Goal: Information Seeking & Learning: Check status

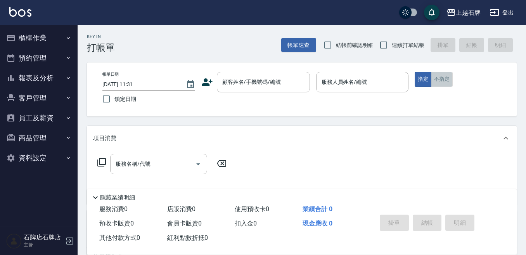
click at [444, 79] on button "不指定" at bounding box center [442, 79] width 22 height 15
click at [62, 72] on button "報表及分析" at bounding box center [38, 78] width 71 height 20
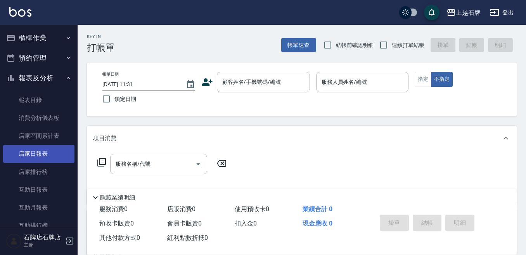
click at [35, 157] on link "店家日報表" at bounding box center [38, 154] width 71 height 18
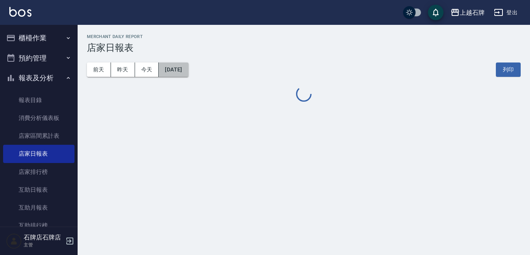
click at [188, 73] on button "[DATE]" at bounding box center [173, 69] width 29 height 14
click at [174, 70] on button "[DATE]" at bounding box center [173, 69] width 29 height 14
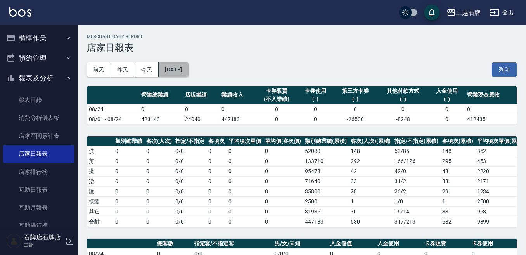
click at [187, 64] on button "[DATE]" at bounding box center [173, 69] width 29 height 14
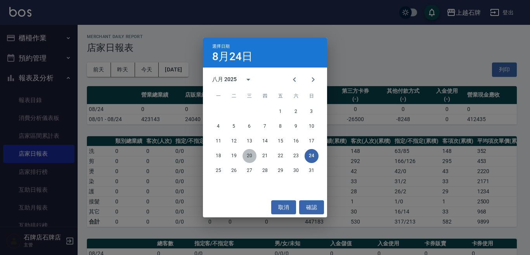
click at [250, 150] on button "20" at bounding box center [249, 156] width 14 height 14
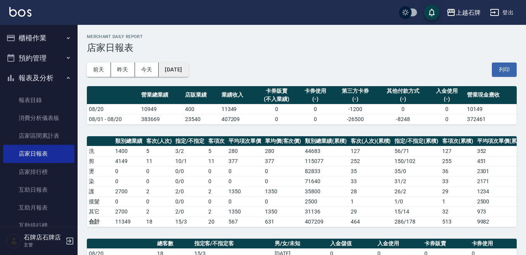
click at [188, 71] on button "[DATE]" at bounding box center [173, 69] width 29 height 14
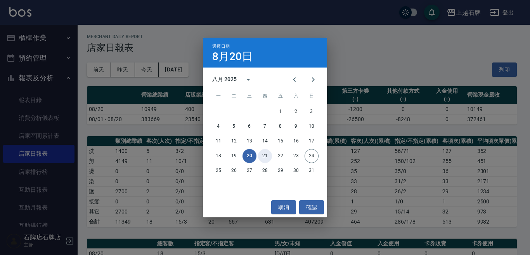
click at [264, 161] on button "21" at bounding box center [265, 156] width 14 height 14
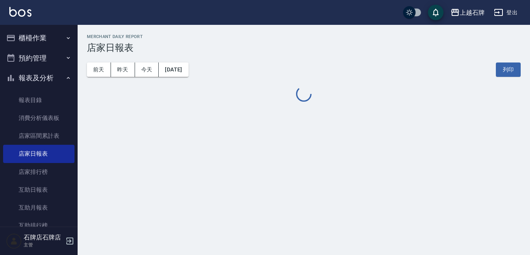
click at [265, 157] on div "上越石牌 [DATE] 店家日報表 列印時間： [DATE][PHONE_NUMBER]:45 Merchant Daily Report 店家日報表 [DA…" at bounding box center [265, 127] width 530 height 255
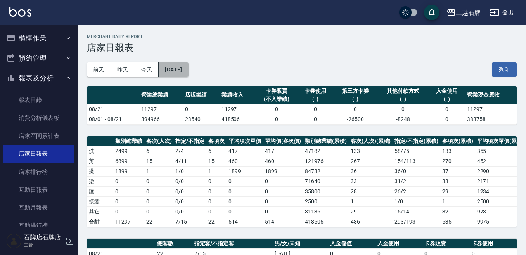
click at [187, 64] on button "[DATE]" at bounding box center [173, 69] width 29 height 14
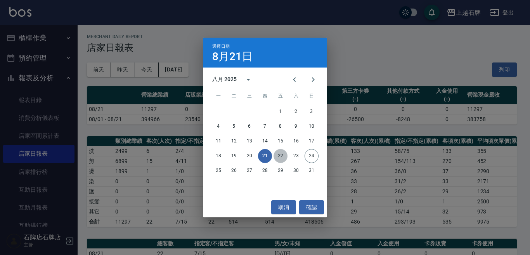
click at [280, 150] on button "22" at bounding box center [280, 156] width 14 height 14
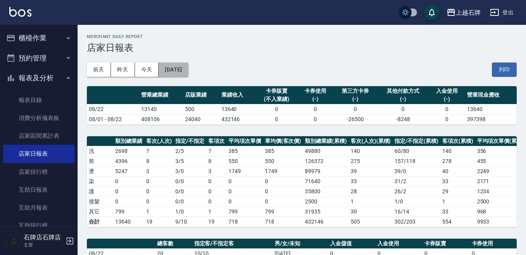
click at [188, 69] on button "[DATE]" at bounding box center [173, 69] width 29 height 14
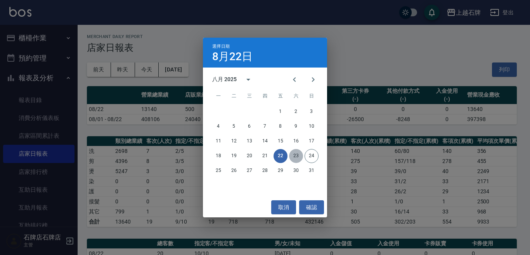
click at [296, 158] on button "23" at bounding box center [296, 156] width 14 height 14
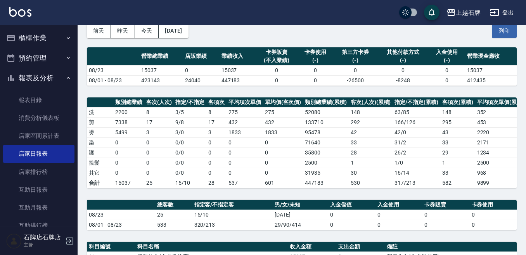
scroll to position [194, 0]
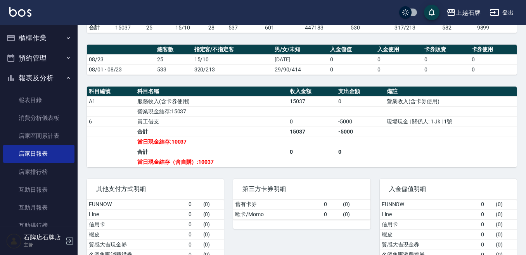
click at [238, 185] on div "第三方卡券明細" at bounding box center [301, 189] width 137 height 20
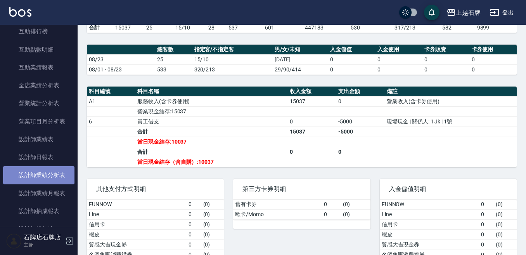
click at [54, 166] on link "設計師業績分析表" at bounding box center [38, 175] width 71 height 18
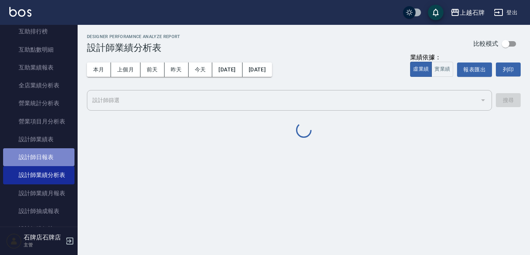
click at [57, 163] on link "設計師日報表" at bounding box center [38, 157] width 71 height 18
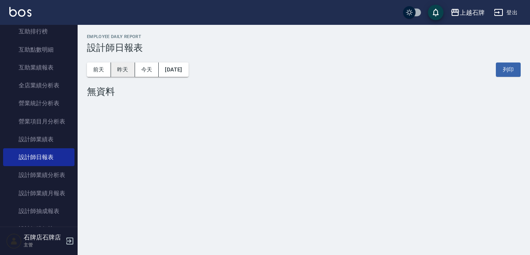
click at [121, 67] on button "昨天" at bounding box center [123, 69] width 24 height 14
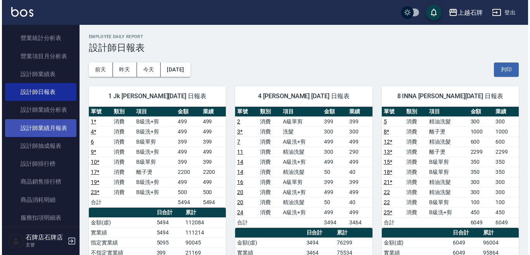
scroll to position [271, 0]
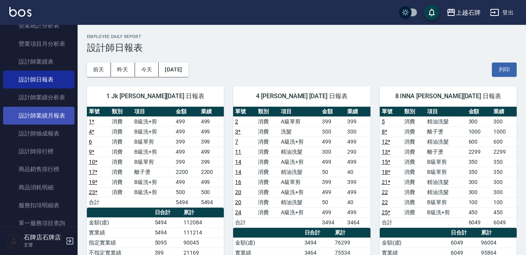
click at [59, 111] on link "設計師業績月報表" at bounding box center [38, 116] width 71 height 18
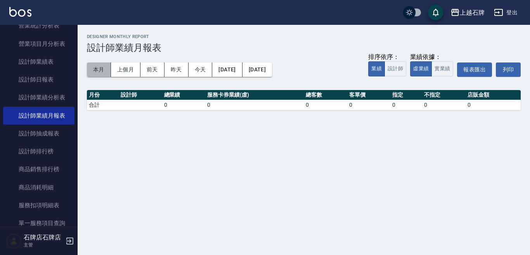
click at [96, 74] on button "本月" at bounding box center [99, 69] width 24 height 14
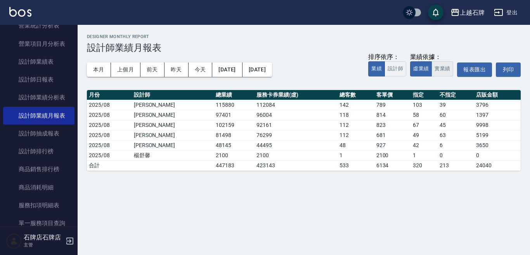
click at [442, 67] on button "實業績" at bounding box center [442, 68] width 22 height 15
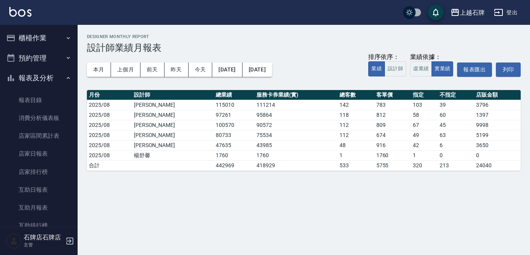
click at [48, 39] on button "櫃檯作業" at bounding box center [38, 38] width 71 height 20
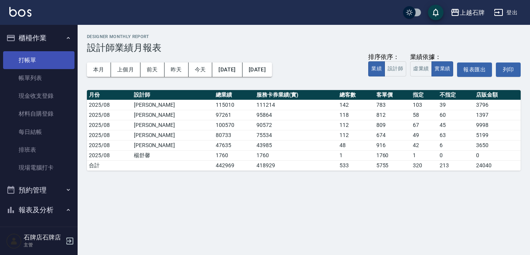
click at [38, 62] on link "打帳單" at bounding box center [38, 60] width 71 height 18
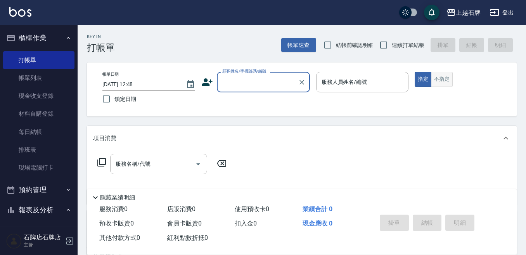
click at [446, 76] on button "不指定" at bounding box center [442, 79] width 22 height 15
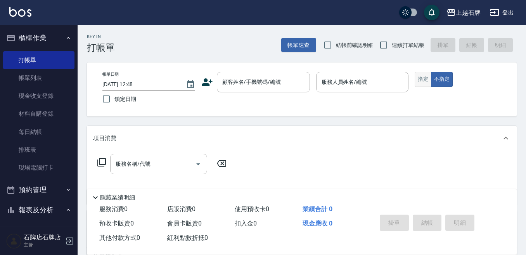
click at [426, 82] on button "指定" at bounding box center [423, 79] width 17 height 15
click at [427, 82] on button "指定" at bounding box center [423, 79] width 17 height 15
click at [228, 44] on div "Key In 打帳單 帳單速查 結帳前確認明細 連續打單結帳 掛單 結帳 明細" at bounding box center [297, 39] width 439 height 28
